Goal: Consume media (video, audio)

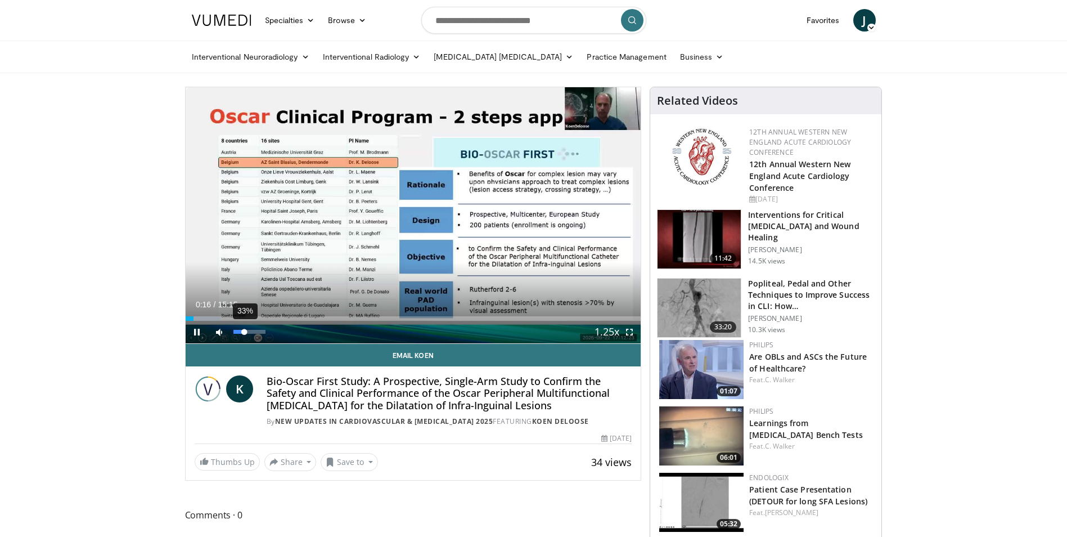
click at [244, 331] on div "Volume Level" at bounding box center [238, 332] width 11 height 4
drag, startPoint x: 246, startPoint y: 331, endPoint x: 255, endPoint y: 333, distance: 9.2
click at [255, 333] on div "Volume Level" at bounding box center [243, 332] width 21 height 4
click at [225, 317] on div "Progress Bar" at bounding box center [225, 318] width 1 height 5
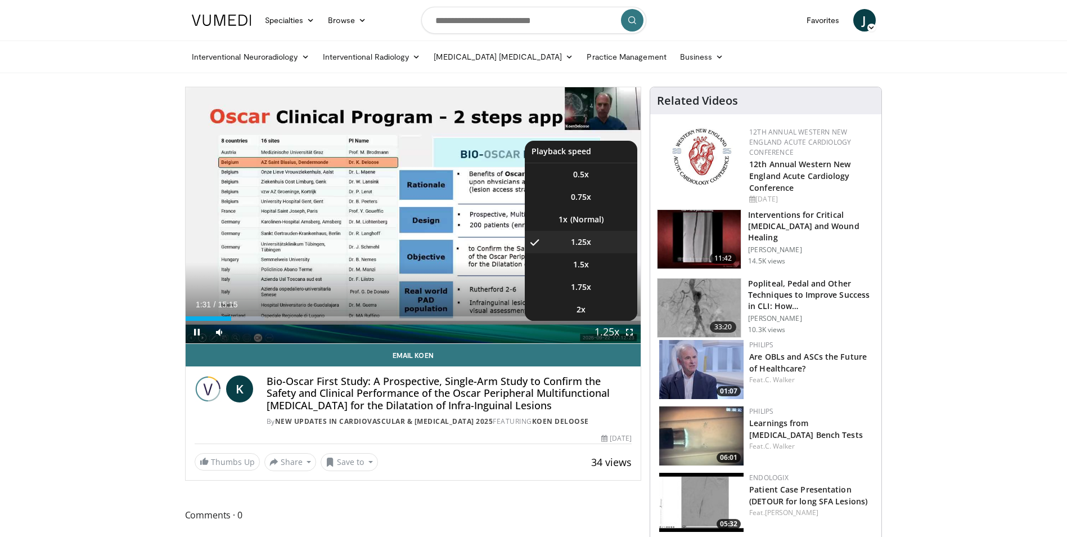
click at [606, 333] on span "Video Player" at bounding box center [607, 332] width 16 height 23
click at [590, 222] on li "1x" at bounding box center [581, 219] width 113 height 23
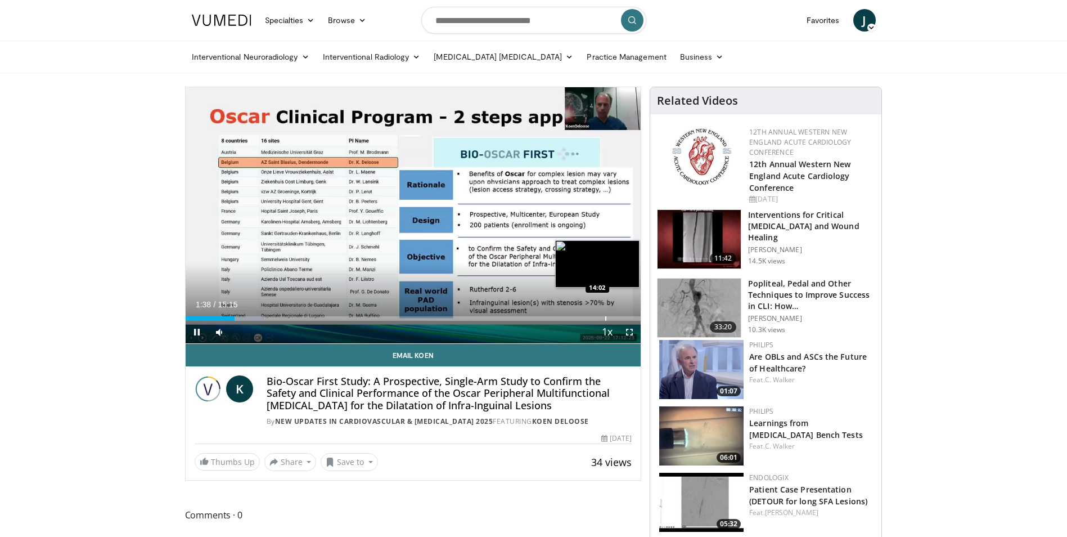
click at [605, 317] on div "Progress Bar" at bounding box center [605, 318] width 1 height 5
